Goal: Navigation & Orientation: Go to known website

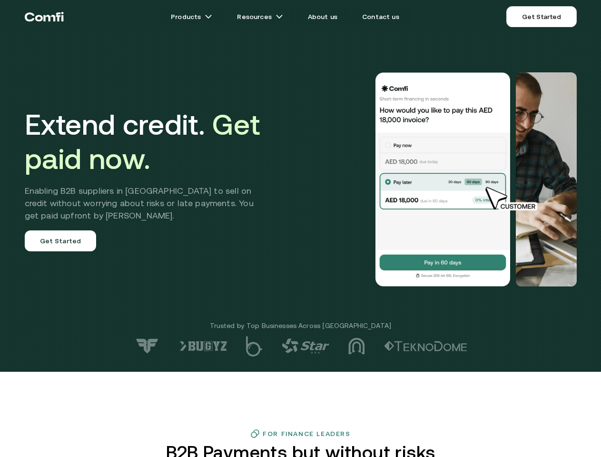
click at [300, 228] on div at bounding box center [427, 179] width 297 height 214
